Goal: Task Accomplishment & Management: Manage account settings

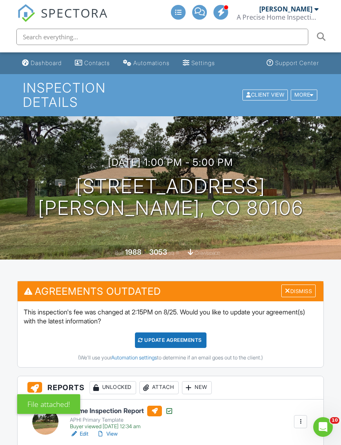
click at [38, 63] on div "Dashboard" at bounding box center [46, 62] width 31 height 7
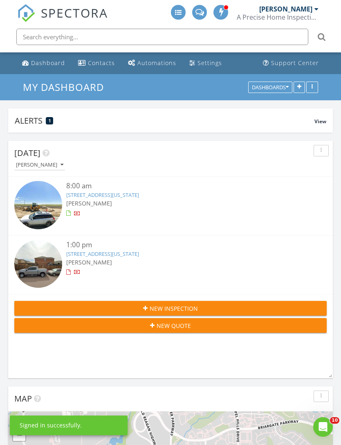
scroll to position [1359, 342]
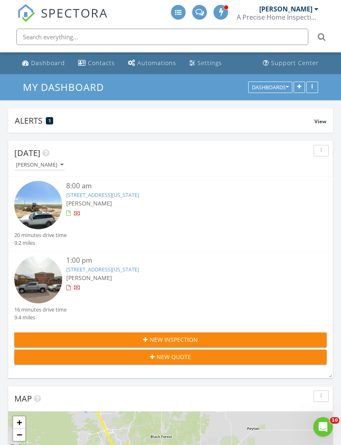
click at [139, 196] on link "[STREET_ADDRESS][US_STATE]" at bounding box center [102, 194] width 73 height 7
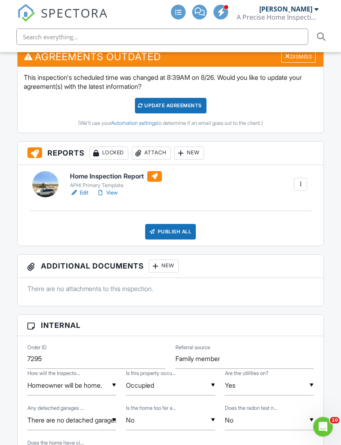
click at [179, 260] on div "New" at bounding box center [164, 266] width 30 height 13
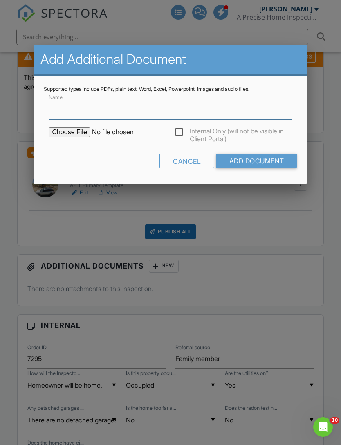
click at [230, 111] on input "Name" at bounding box center [171, 109] width 244 height 20
type input "Building Department Permits"
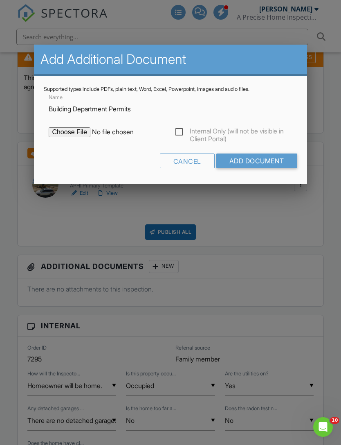
click at [76, 131] on input "file" at bounding box center [118, 132] width 139 height 10
type input "C:\fakepath\P Agate- Pikes Peak Regional Building Department.pdf"
click at [271, 166] on input "Add Document" at bounding box center [257, 160] width 81 height 15
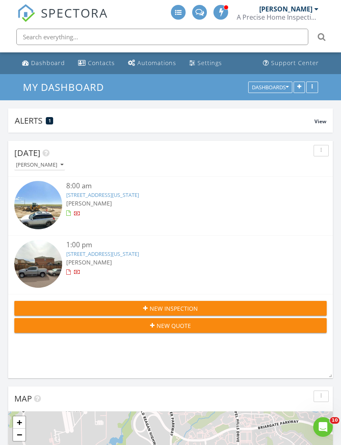
scroll to position [1359, 342]
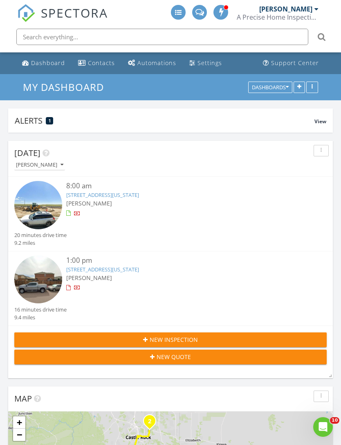
click at [109, 274] on span "[PERSON_NAME]" at bounding box center [89, 278] width 46 height 8
